Goal: Task Accomplishment & Management: Use online tool/utility

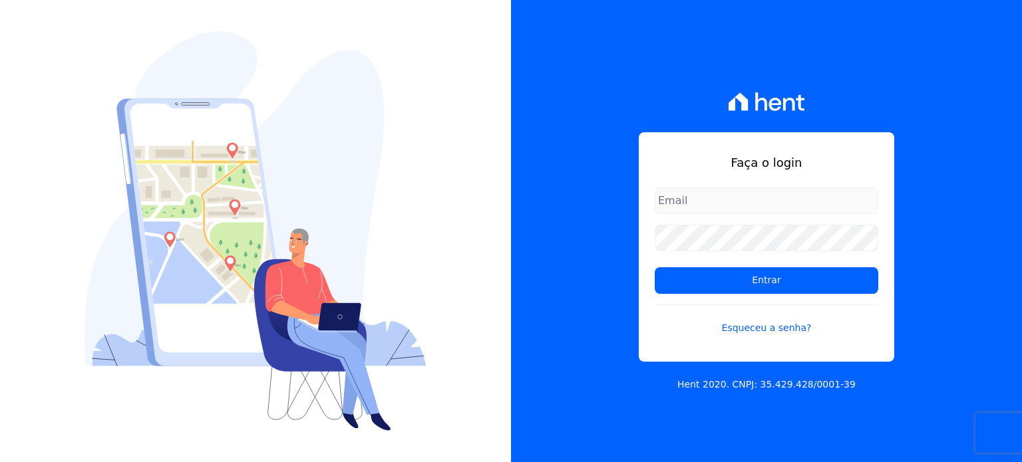
type input "[PERSON_NAME][EMAIL_ADDRESS][PERSON_NAME][DOMAIN_NAME]"
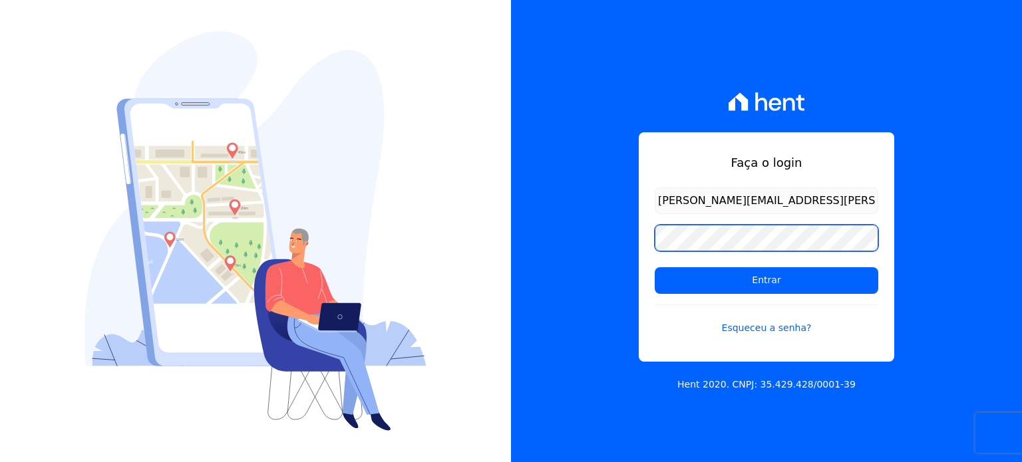
click at [577, 240] on div "Faça o login [PERSON_NAME][EMAIL_ADDRESS][PERSON_NAME][DOMAIN_NAME] Entrar Esqu…" at bounding box center [766, 231] width 511 height 462
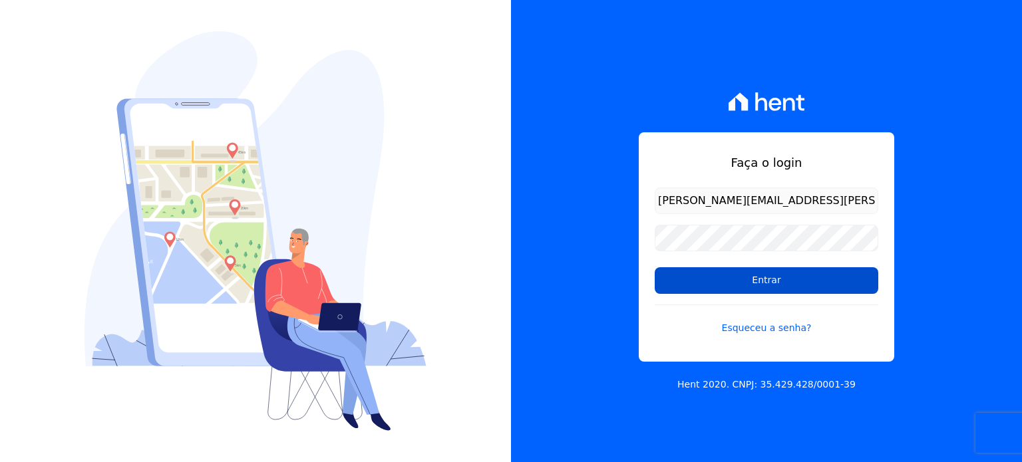
click at [764, 292] on input "Entrar" at bounding box center [766, 280] width 223 height 27
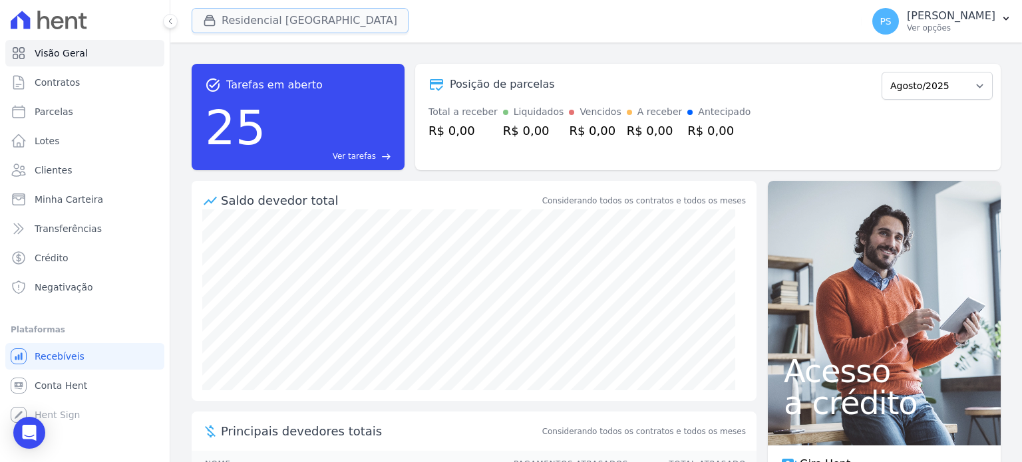
click at [243, 23] on button "Residencial [GEOGRAPHIC_DATA]" at bounding box center [300, 20] width 217 height 25
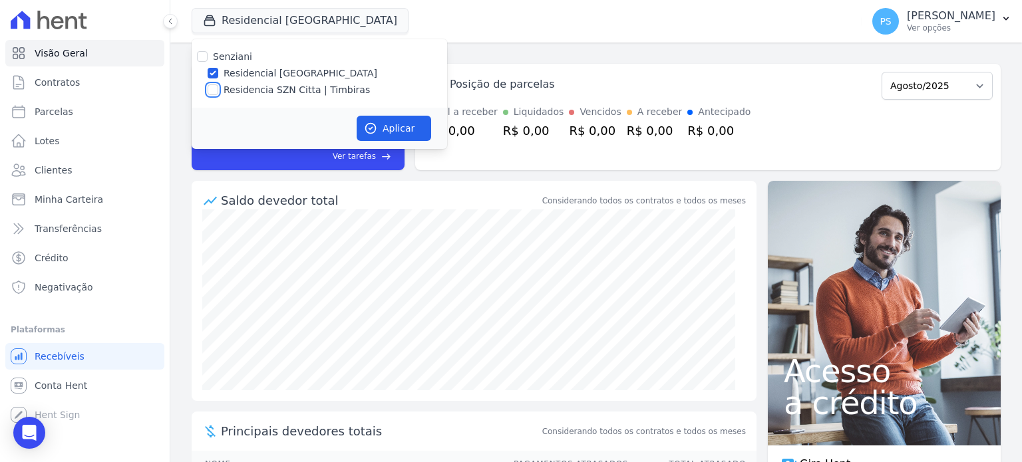
click at [215, 86] on input "Residencia SZN Citta | Timbiras" at bounding box center [213, 89] width 11 height 11
checkbox input "true"
click at [215, 73] on input "Residencial [GEOGRAPHIC_DATA]" at bounding box center [213, 73] width 11 height 11
checkbox input "false"
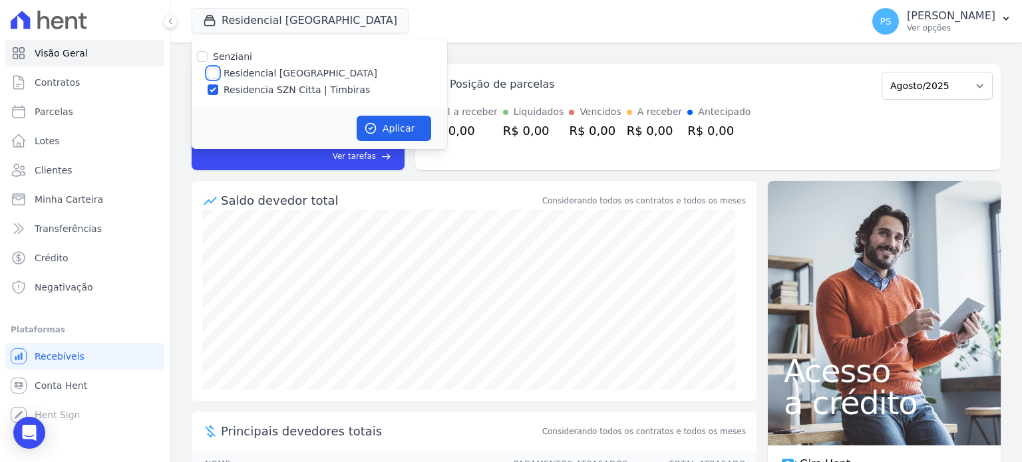
checkbox input "false"
click at [398, 130] on button "Aplicar" at bounding box center [394, 128] width 74 height 25
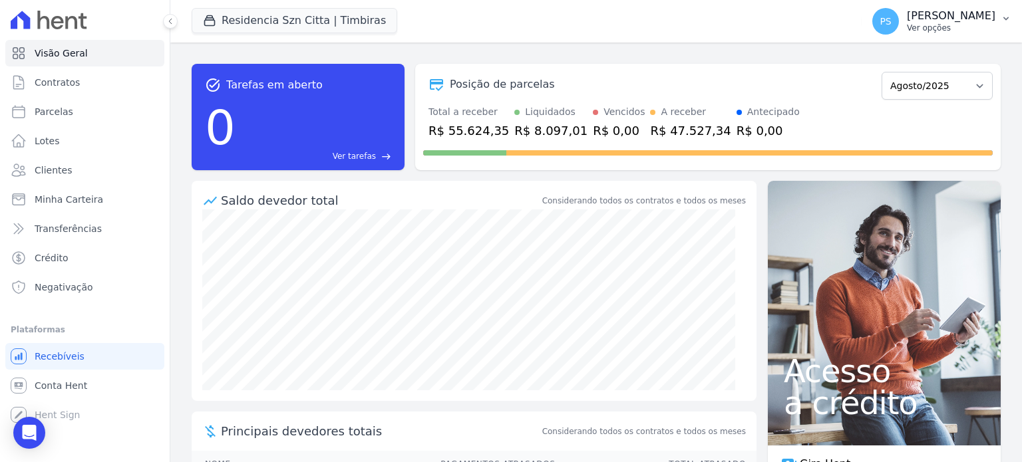
click at [1002, 22] on icon "button" at bounding box center [1005, 18] width 11 height 11
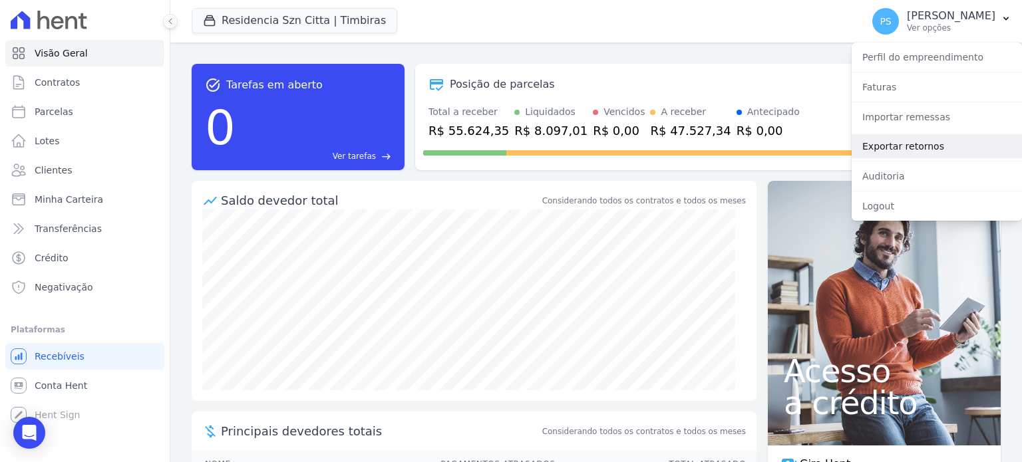
click at [881, 152] on link "Exportar retornos" at bounding box center [936, 146] width 170 height 24
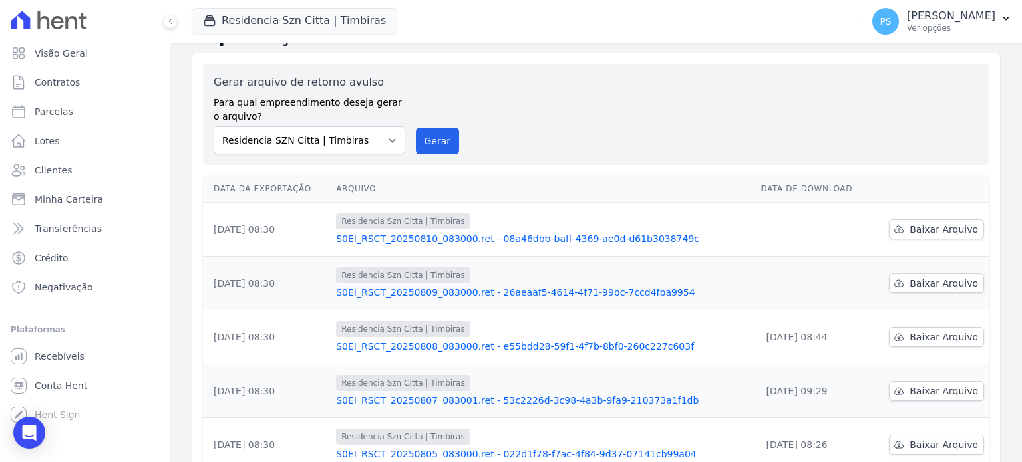
scroll to position [67, 0]
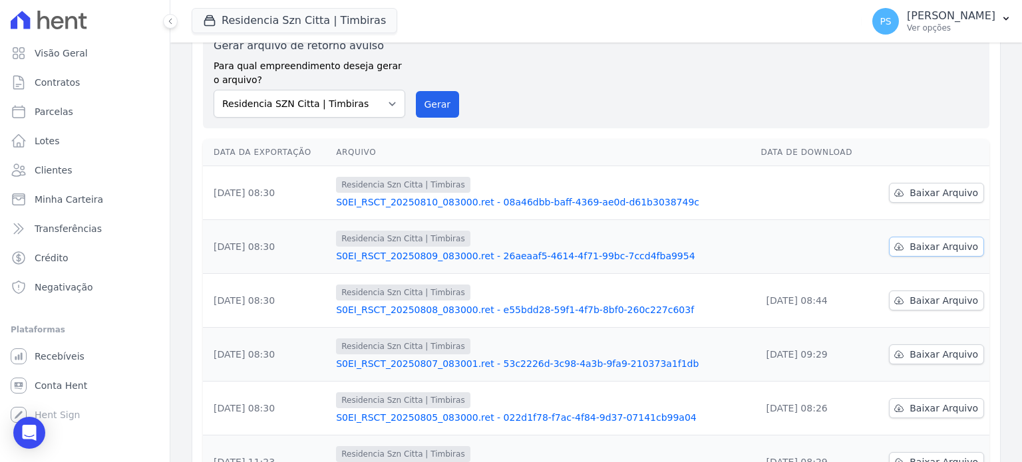
click at [924, 249] on span "Baixar Arquivo" at bounding box center [943, 246] width 69 height 13
click at [929, 191] on span "Baixar Arquivo" at bounding box center [943, 192] width 69 height 13
